Goal: Task Accomplishment & Management: Manage account settings

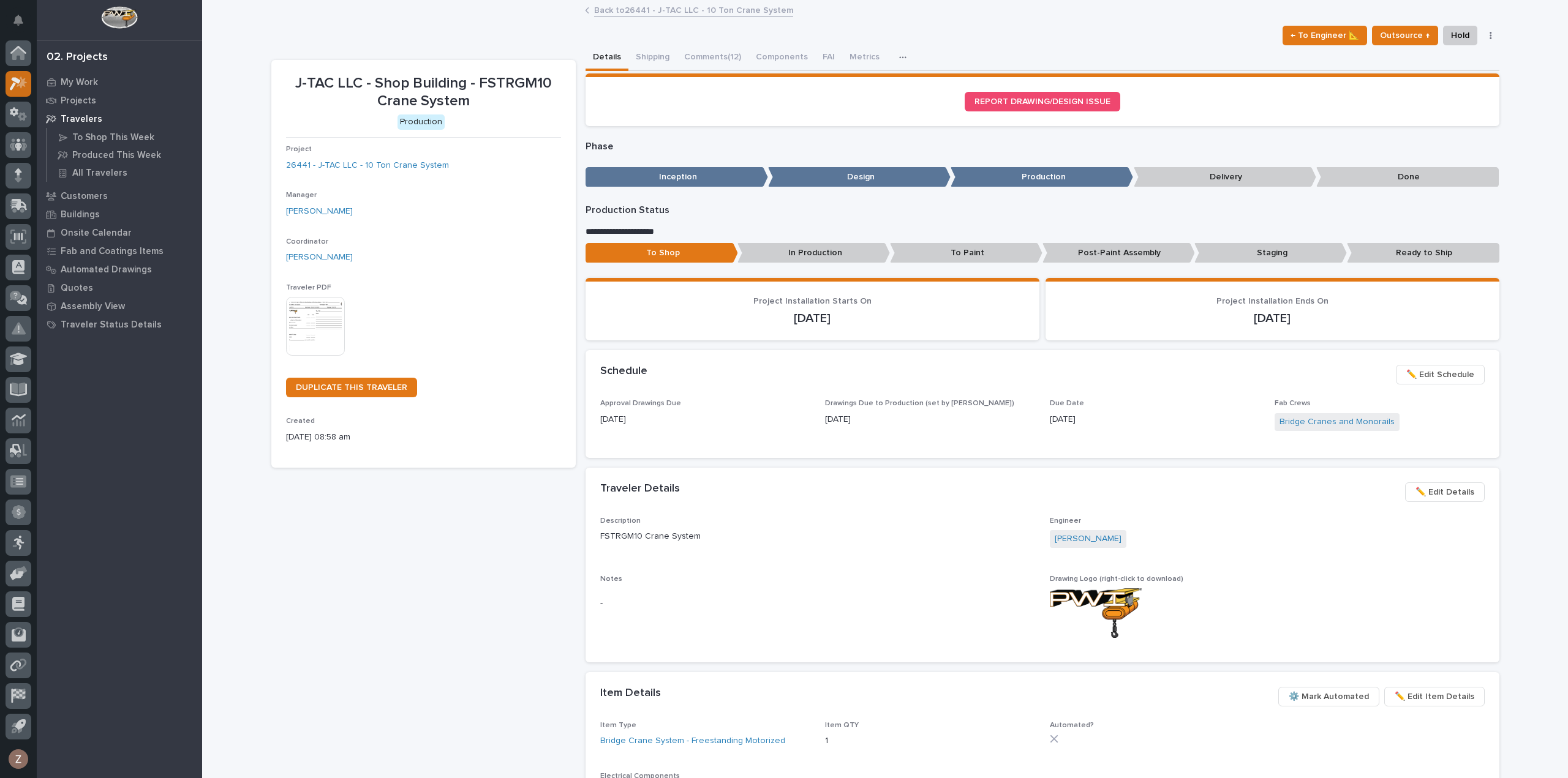
click at [11, 85] on icon at bounding box center [18, 83] width 18 height 14
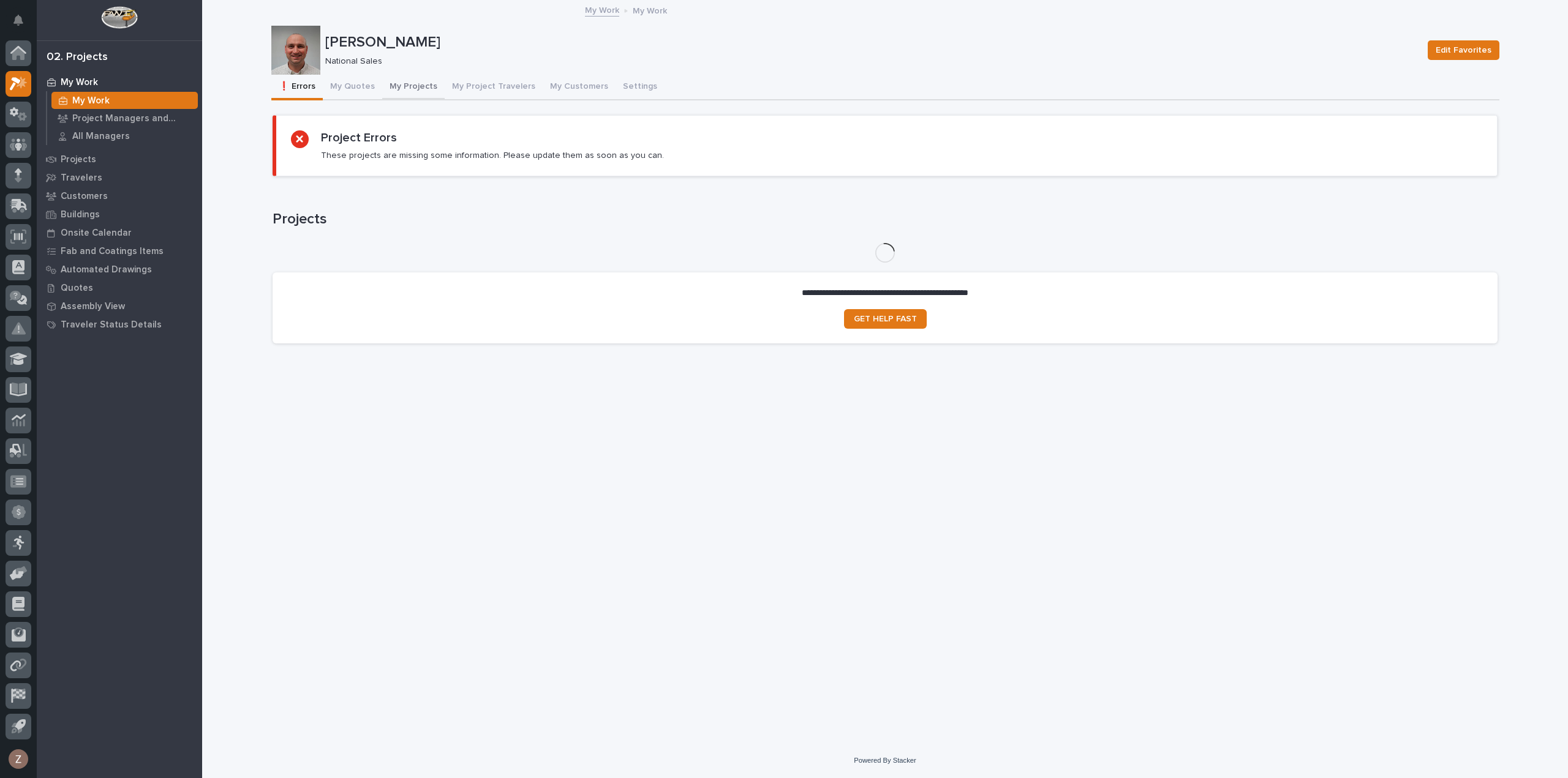
click at [408, 90] on button "My Projects" at bounding box center [414, 88] width 63 height 26
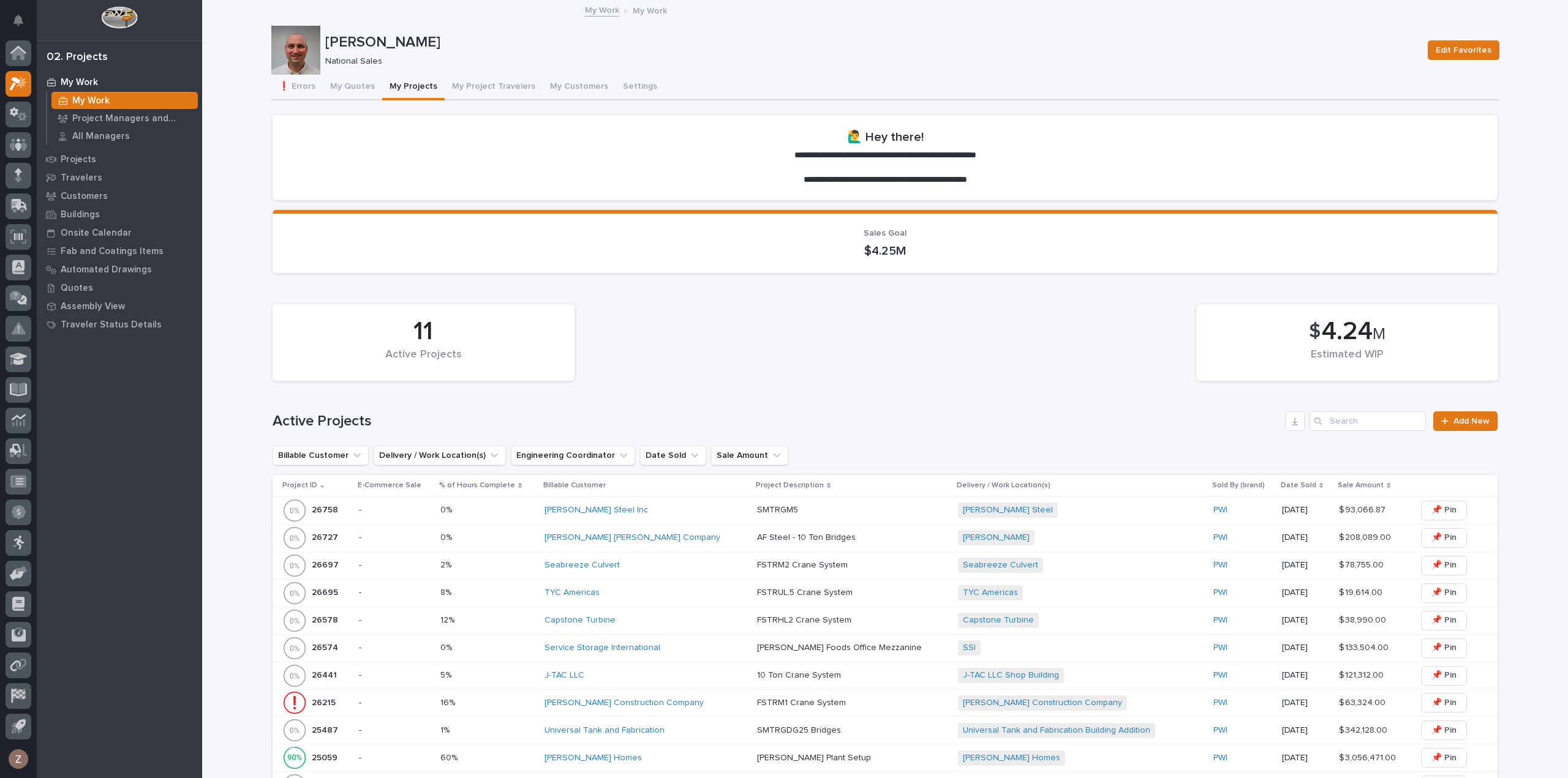
scroll to position [245, 0]
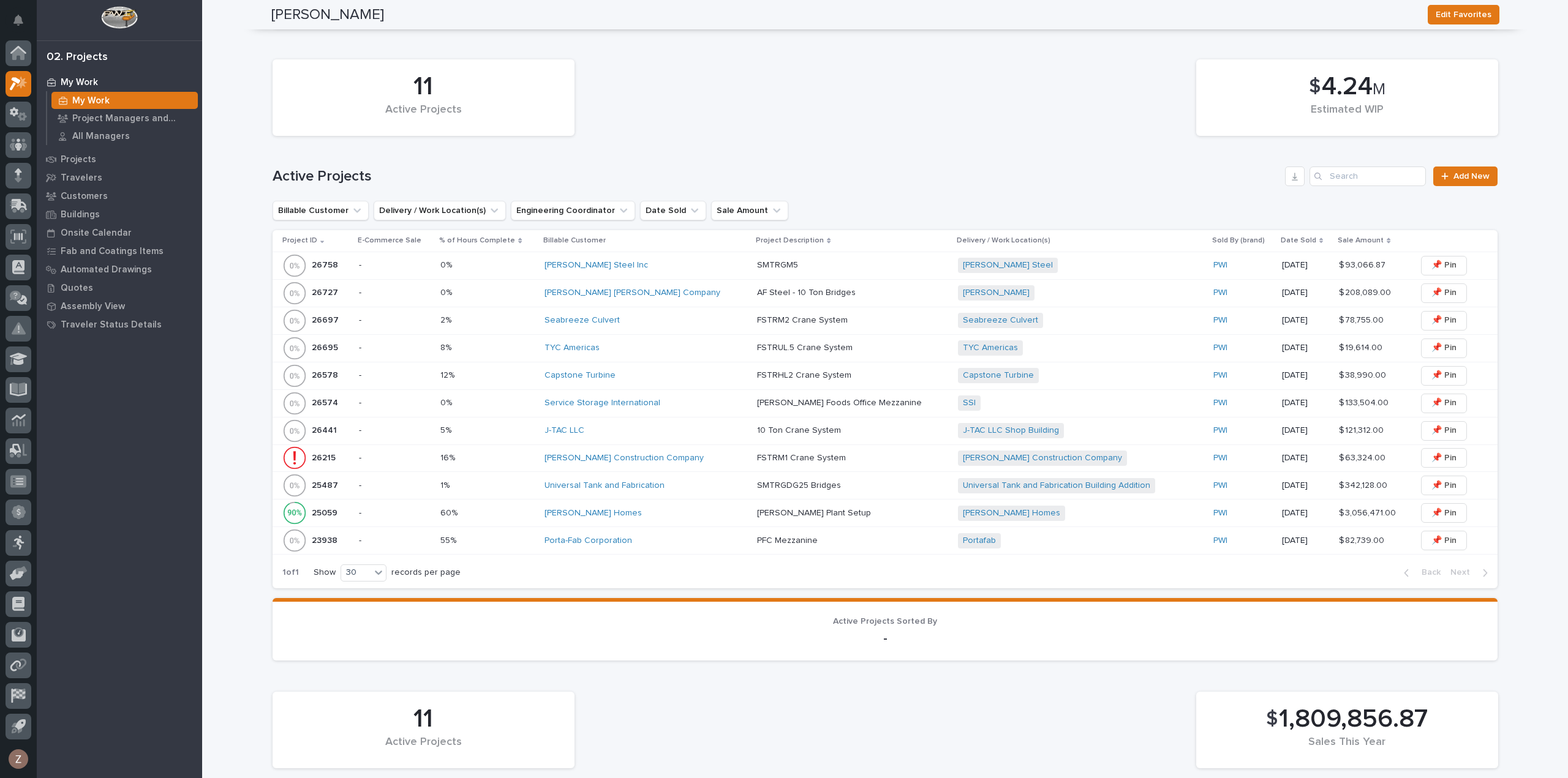
click at [873, 288] on p at bounding box center [852, 293] width 190 height 10
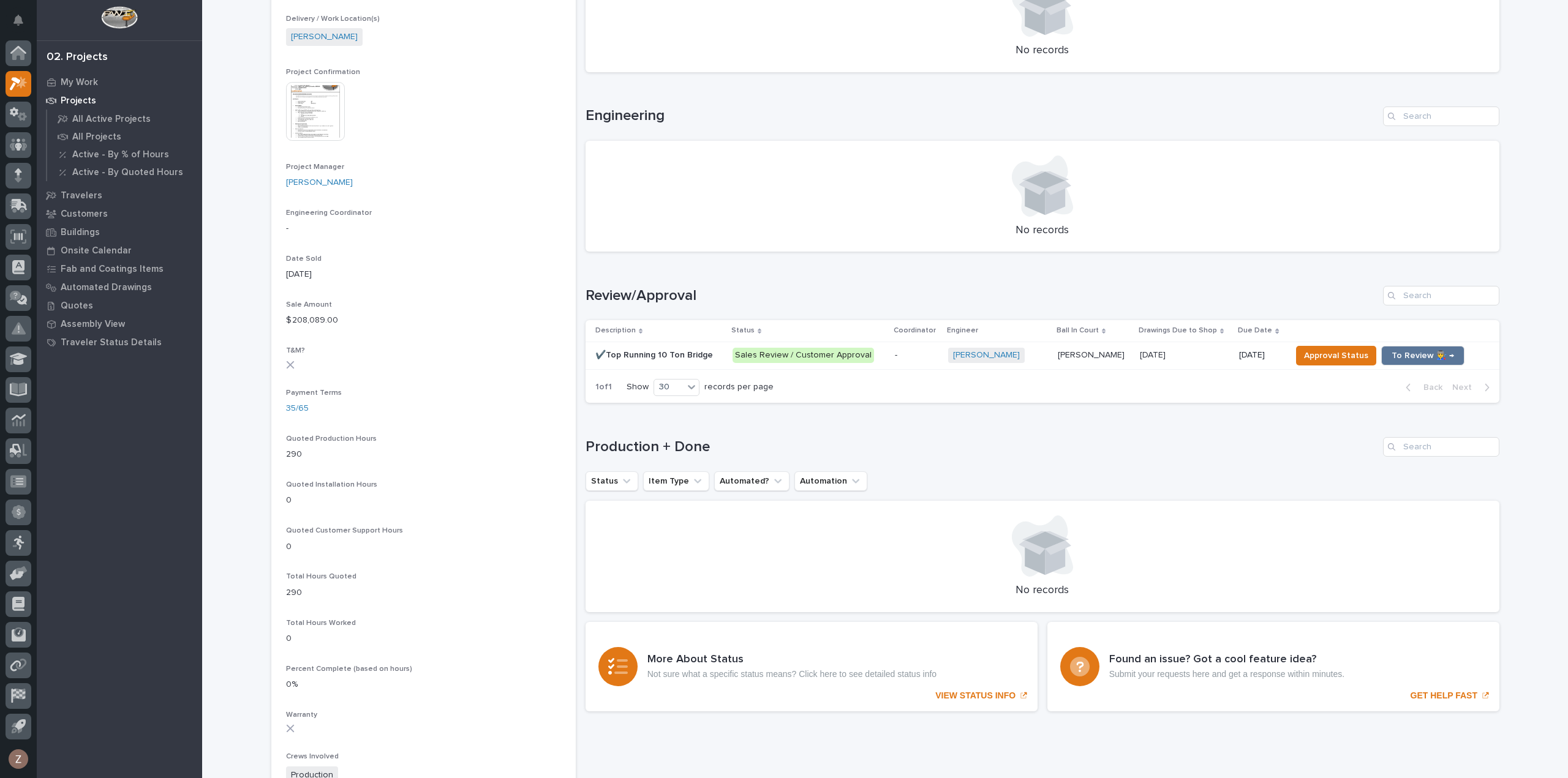
scroll to position [490, 0]
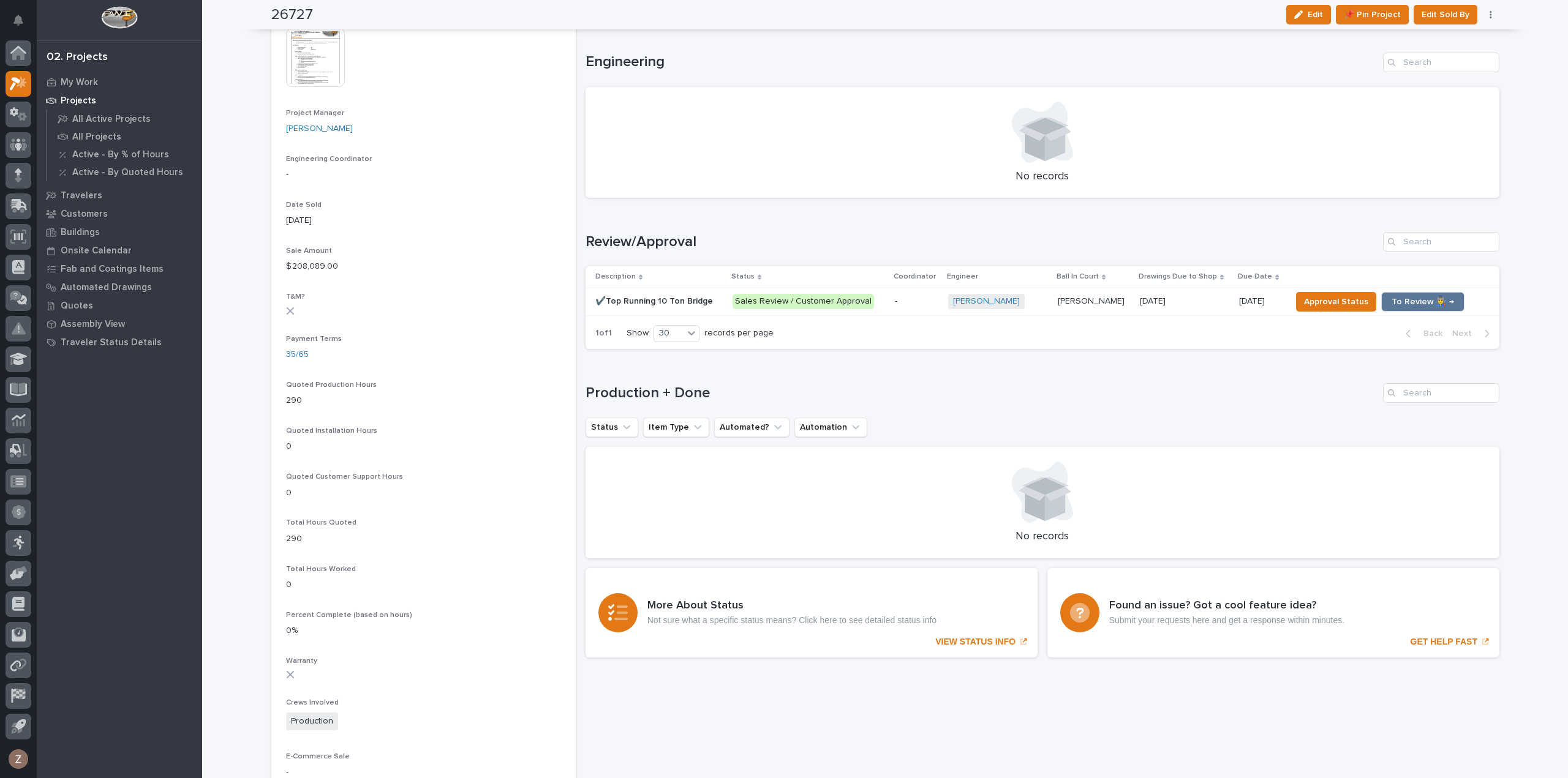
click at [1214, 304] on p at bounding box center [1185, 301] width 90 height 10
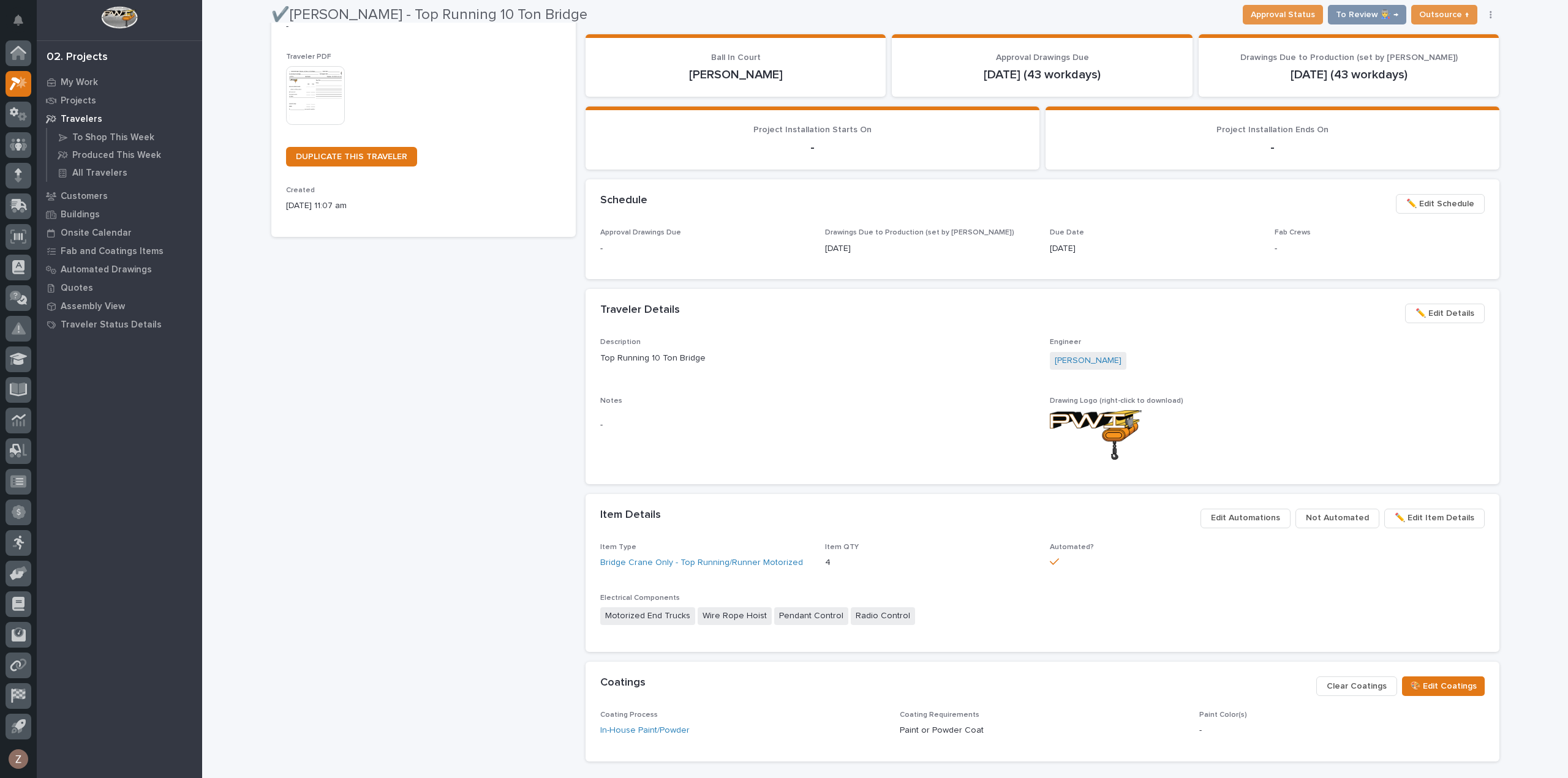
scroll to position [245, 0]
click at [1435, 198] on span "✏️ Edit Schedule" at bounding box center [1440, 202] width 68 height 15
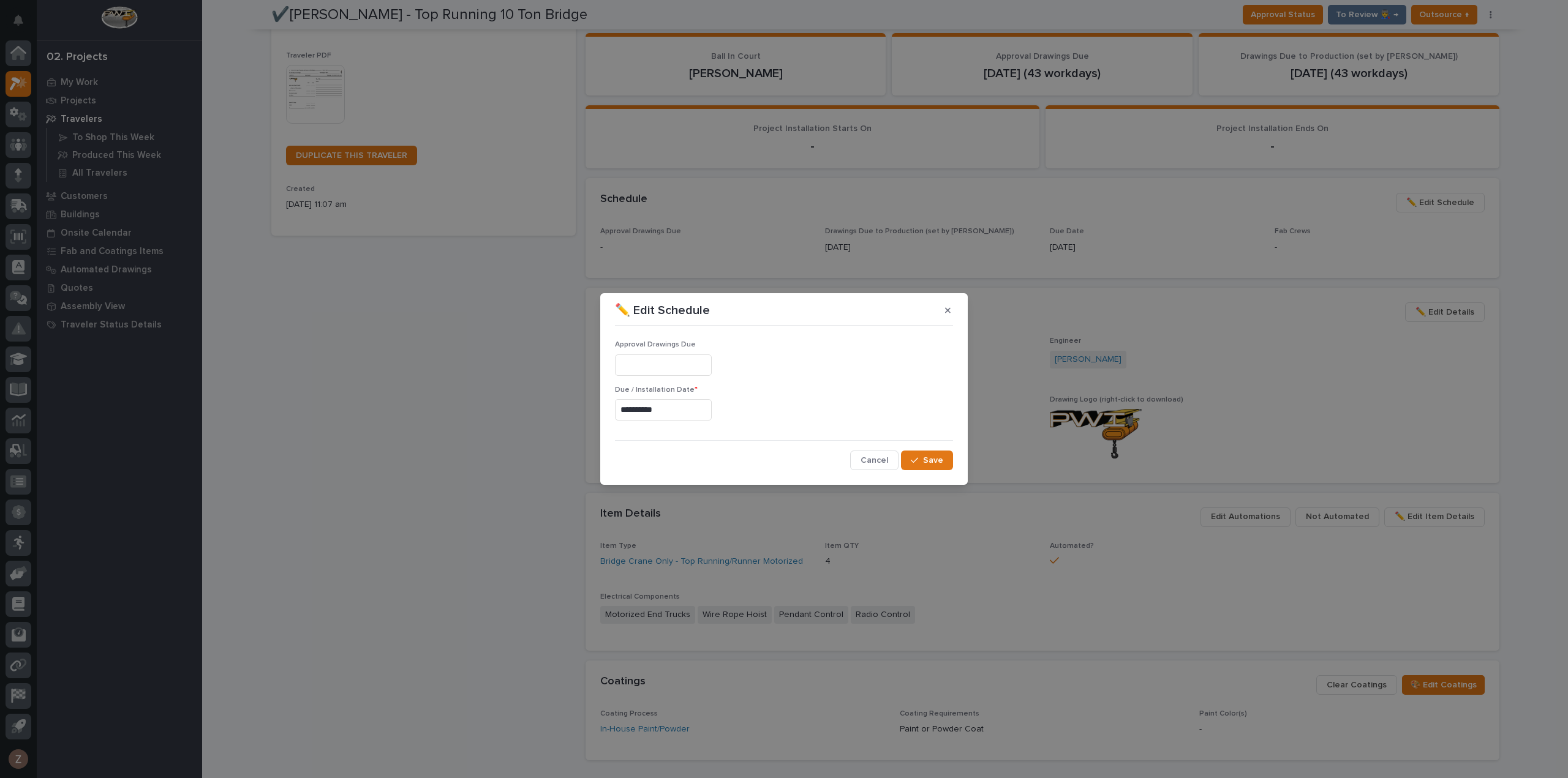
click at [689, 417] on input "**********" at bounding box center [664, 409] width 97 height 21
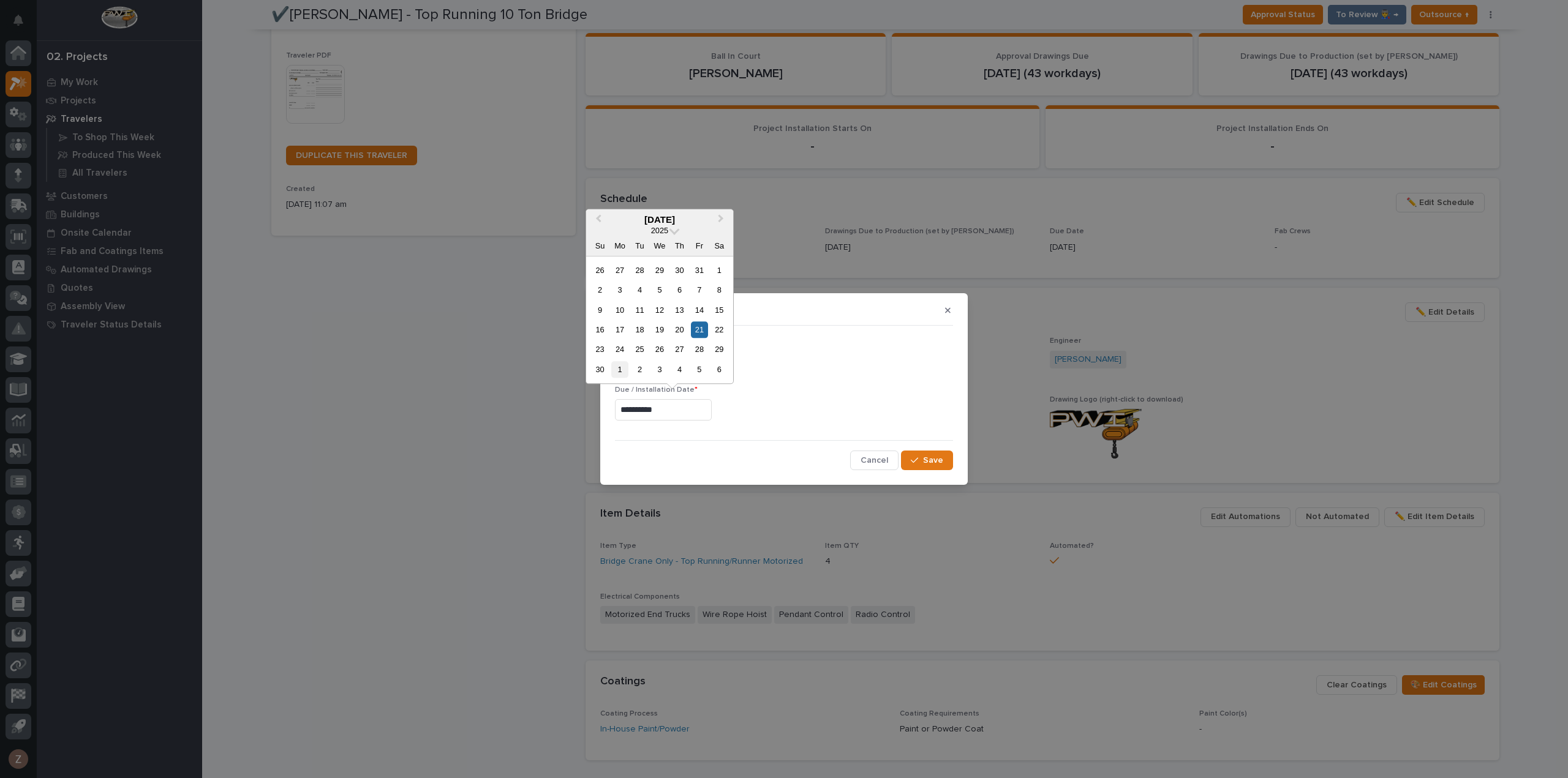
click at [623, 364] on div "1" at bounding box center [619, 369] width 17 height 17
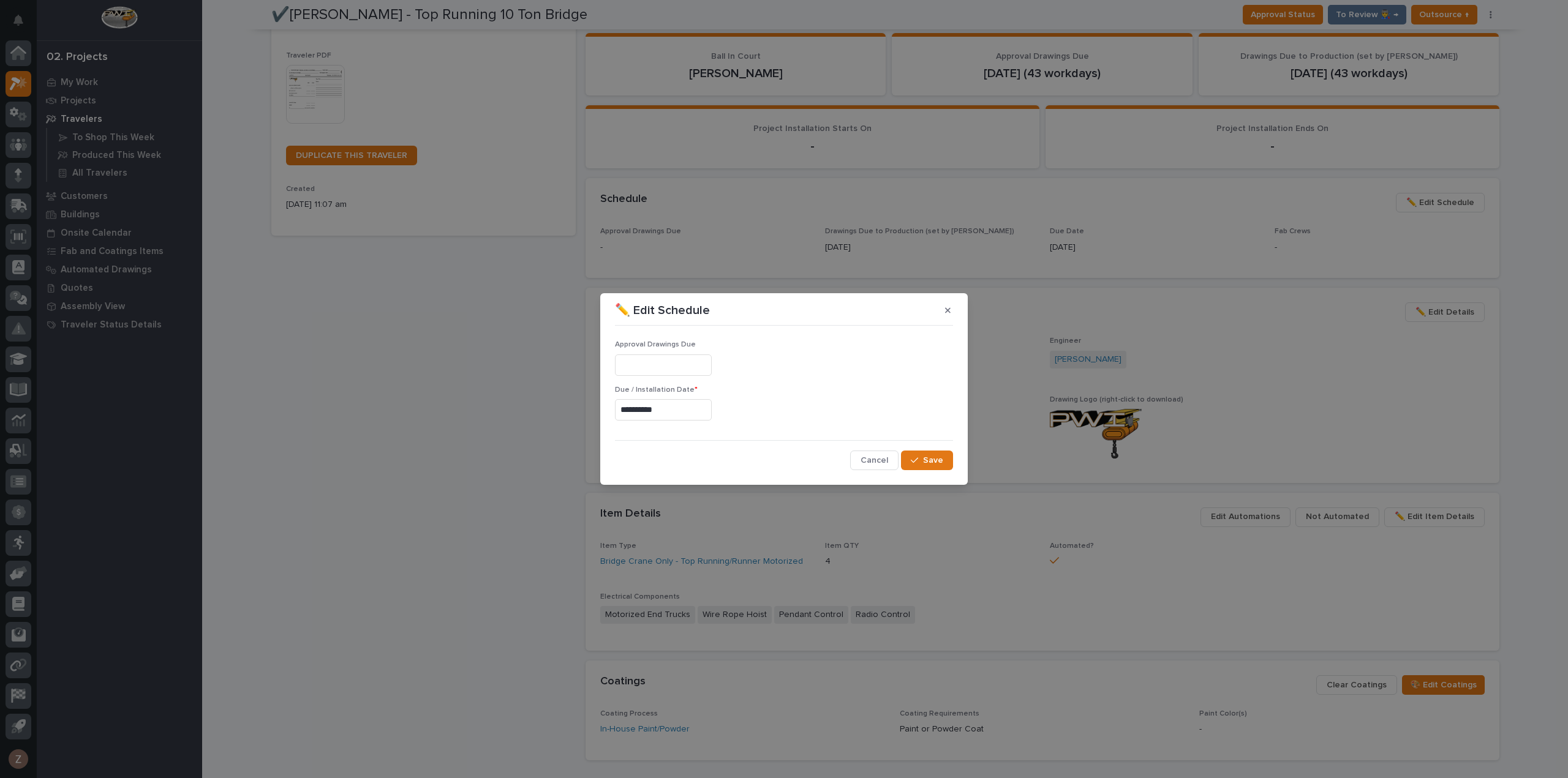
type input "**********"
click at [933, 461] on span "Save" at bounding box center [933, 460] width 20 height 11
